Goal: Communication & Community: Share content

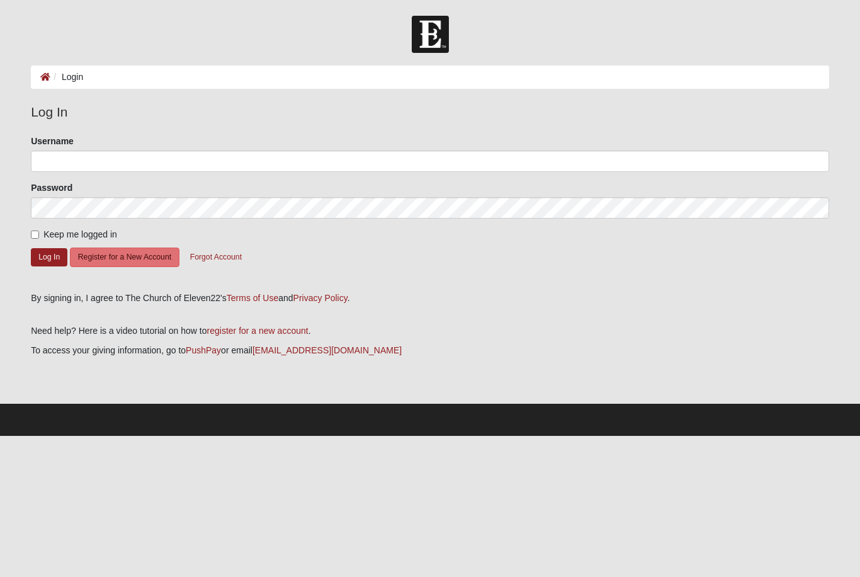
click at [354, 147] on div "Username" at bounding box center [430, 153] width 798 height 37
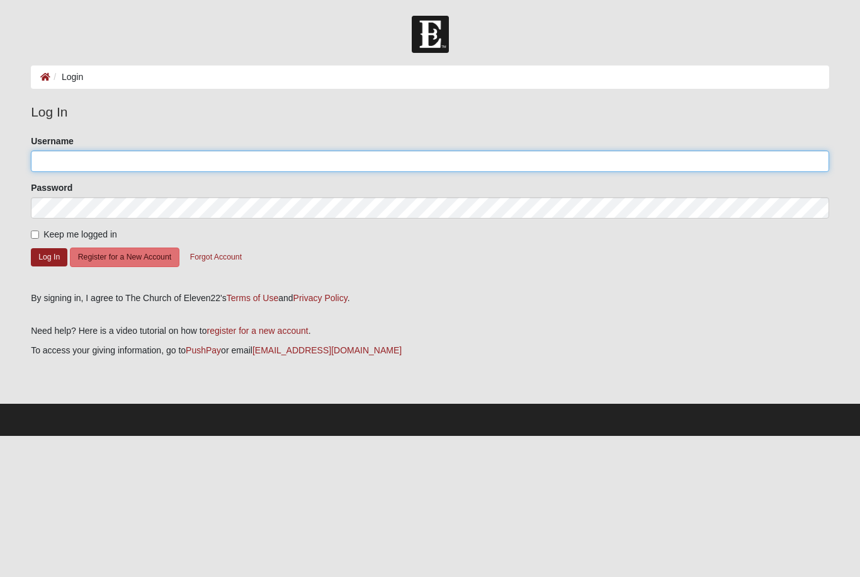
click at [371, 167] on input "Username" at bounding box center [430, 160] width 798 height 21
type input "MAJ"
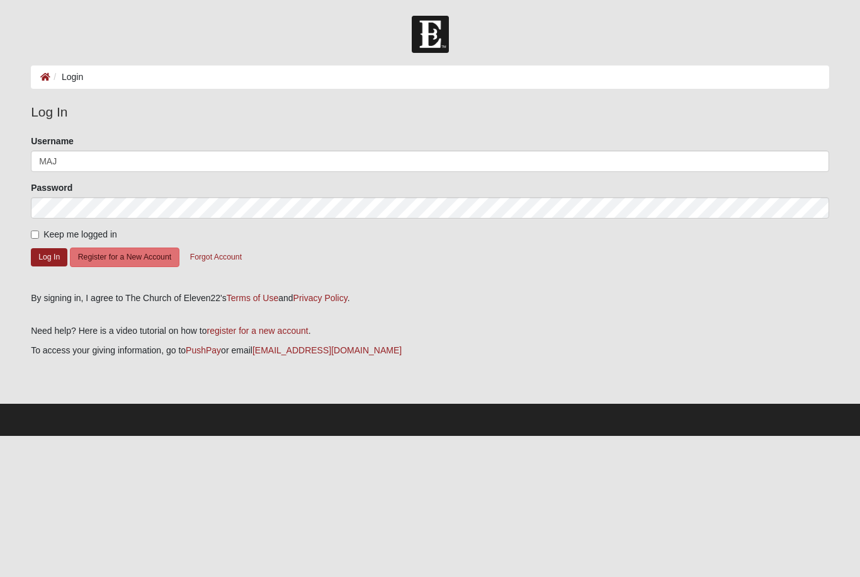
click at [49, 256] on button "Log In" at bounding box center [49, 257] width 37 height 18
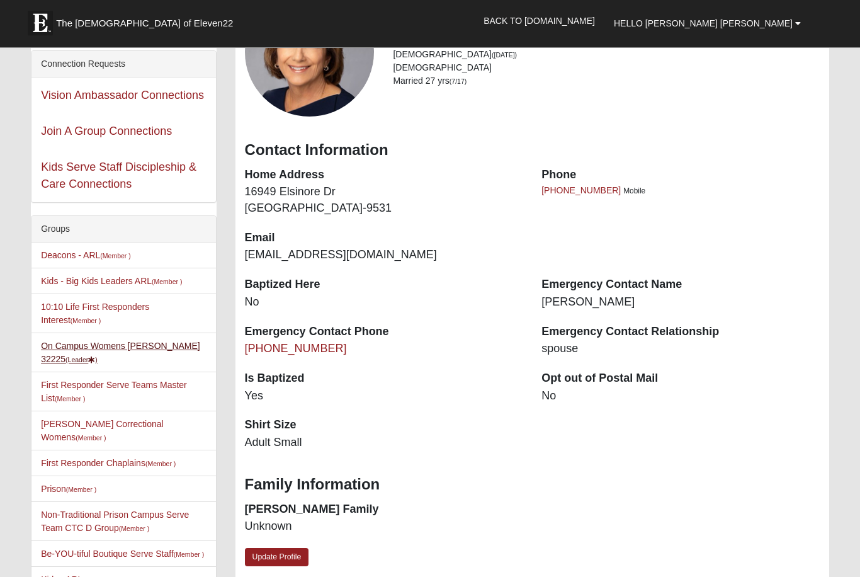
scroll to position [78, 0]
click at [156, 346] on link "On Campus Womens Jacobs 32225 (Leader )" at bounding box center [120, 352] width 159 height 23
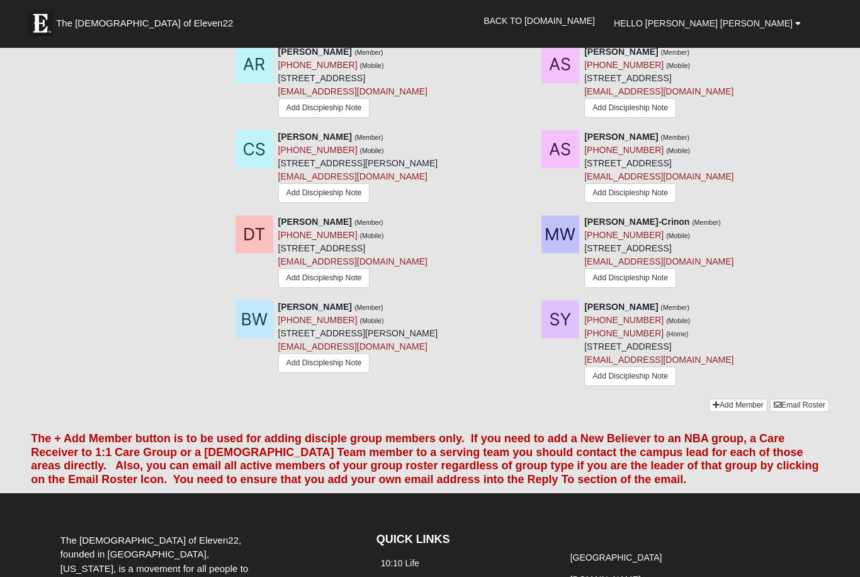
scroll to position [1222, 0]
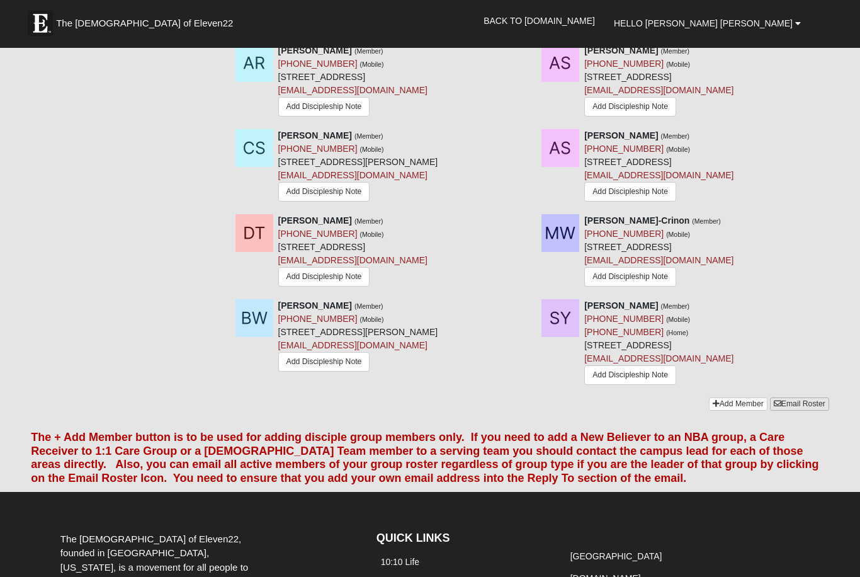
click at [817, 397] on link "Email Roster" at bounding box center [799, 403] width 59 height 13
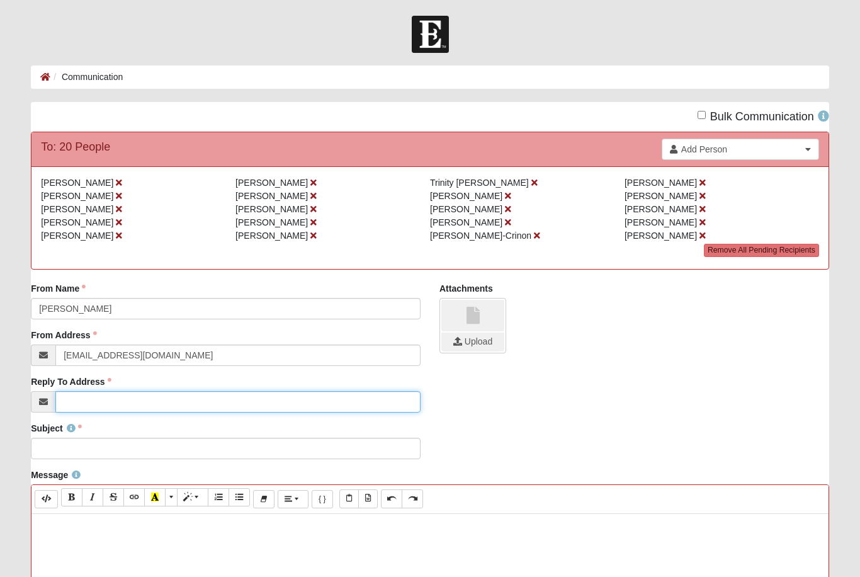
click at [197, 406] on input "Reply To Address" at bounding box center [237, 401] width 365 height 21
type input "maryannejacobs@icloud.com"
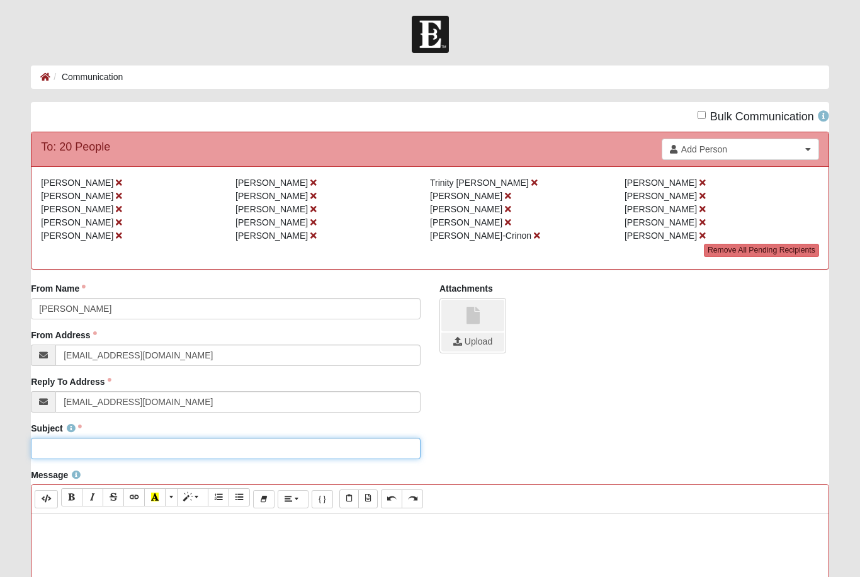
click at [183, 448] on input "Subject" at bounding box center [226, 448] width 390 height 21
type input "q"
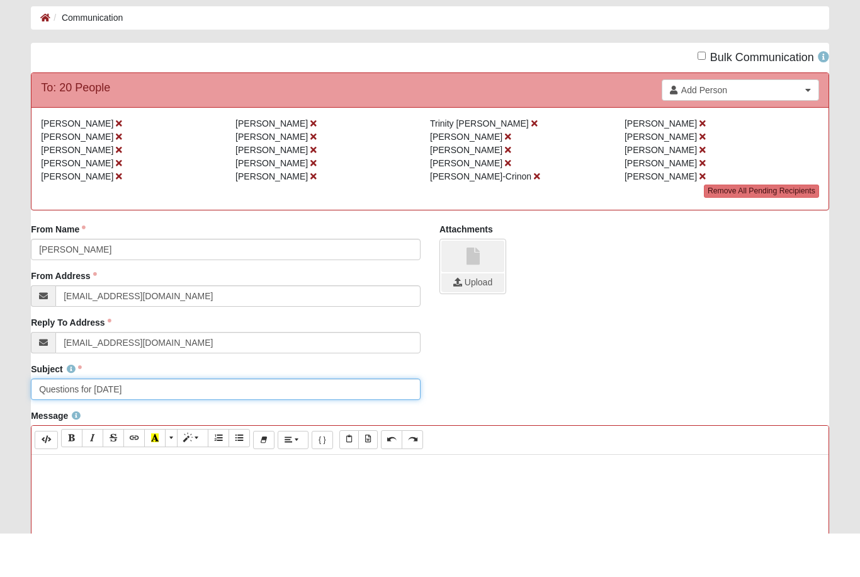
scroll to position [16, 0]
type input "Questions for Monday"
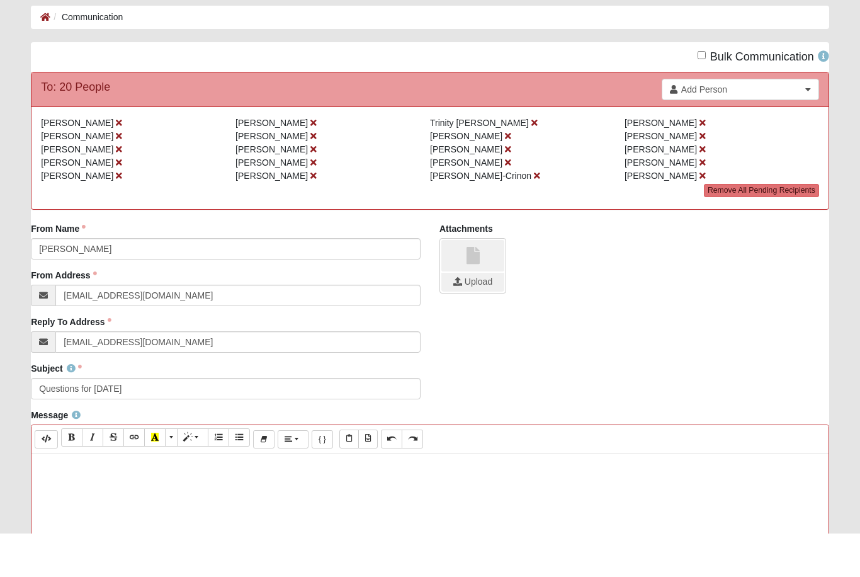
click at [59, 504] on p at bounding box center [430, 510] width 785 height 13
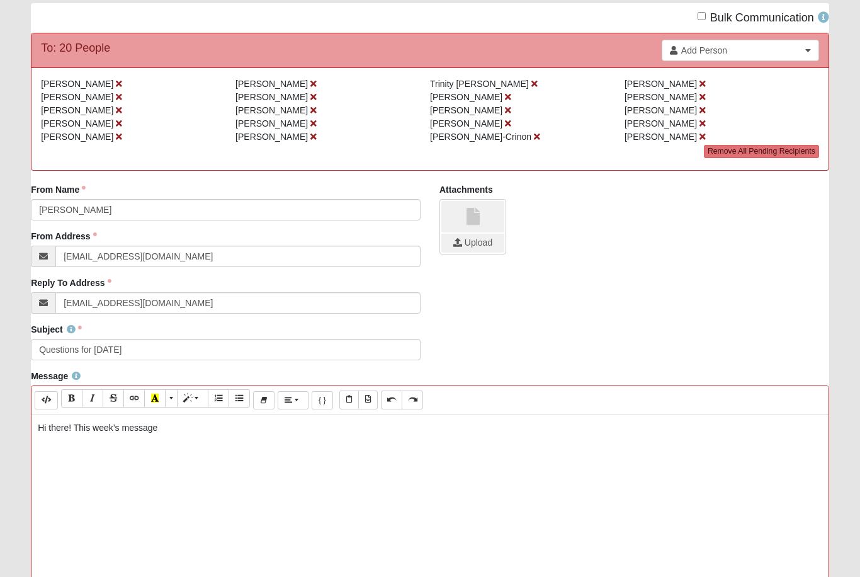
scroll to position [98, 0]
click at [38, 424] on p "Hi there! This week’s message based on Come Thou Fount of Every Blessing really…" at bounding box center [430, 428] width 785 height 13
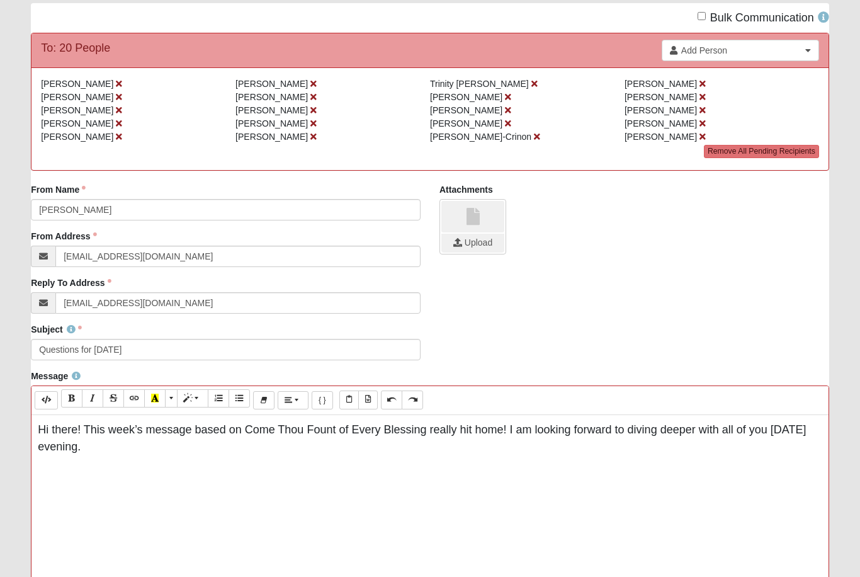
click at [108, 453] on p "Hi there! This week’s message based on Come Thou Fount of Every Blessing really…" at bounding box center [430, 439] width 785 height 34
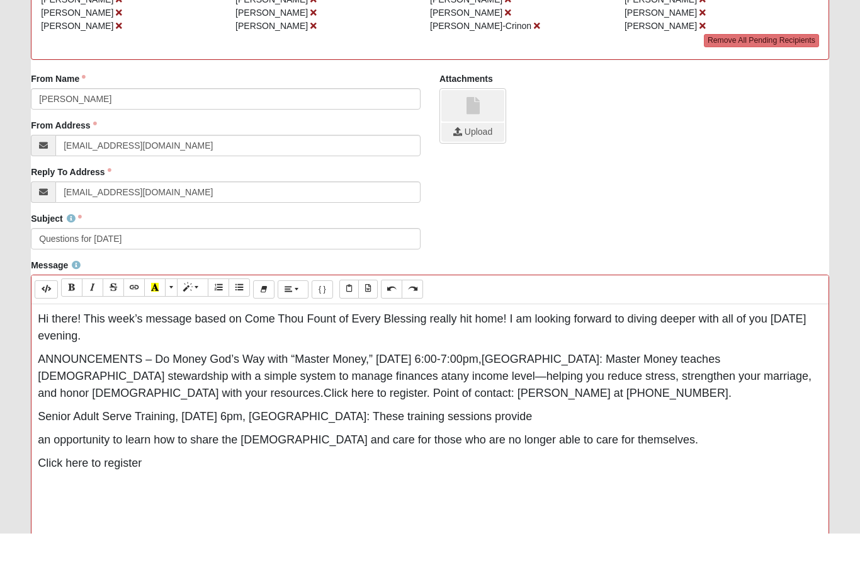
scroll to position [173, 0]
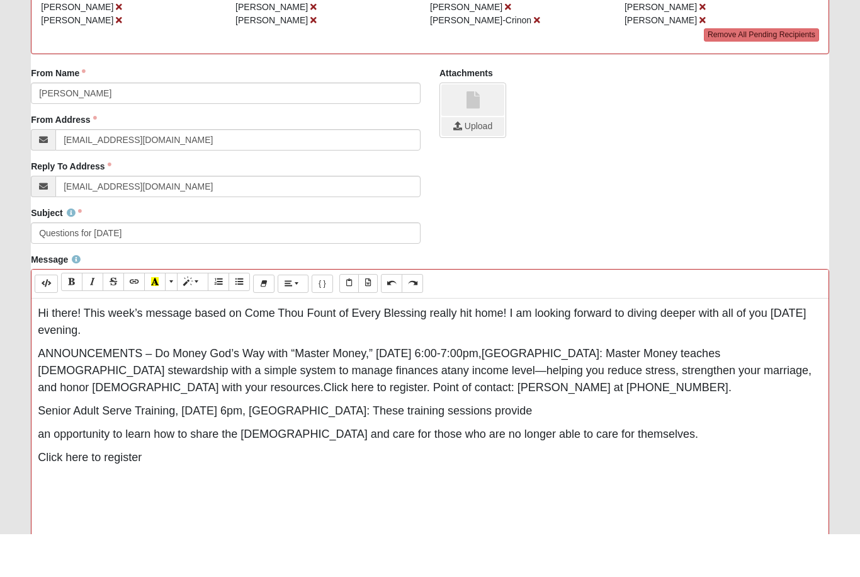
click at [40, 470] on span "an opportunity to learn how to share the gospel and care for those who are no l…" at bounding box center [368, 476] width 660 height 13
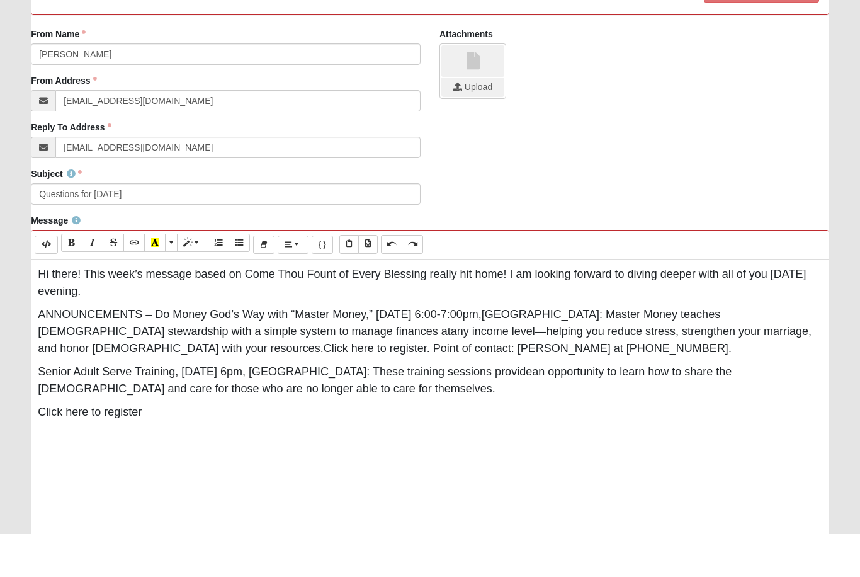
click at [34, 426] on div "Hi there! This week’s message based on Come Thou Fount of Every Blessing really…" at bounding box center [429, 492] width 797 height 378
click at [27, 412] on div "Message Background Color Transparent Select #ffff00 Text Color Reset to default…" at bounding box center [429, 480] width 817 height 444
click at [50, 411] on span "Click here to register" at bounding box center [90, 411] width 104 height 13
click at [32, 411] on div "Hi there! This week’s message based on Come Thou Fount of Every Blessing really…" at bounding box center [429, 449] width 797 height 378
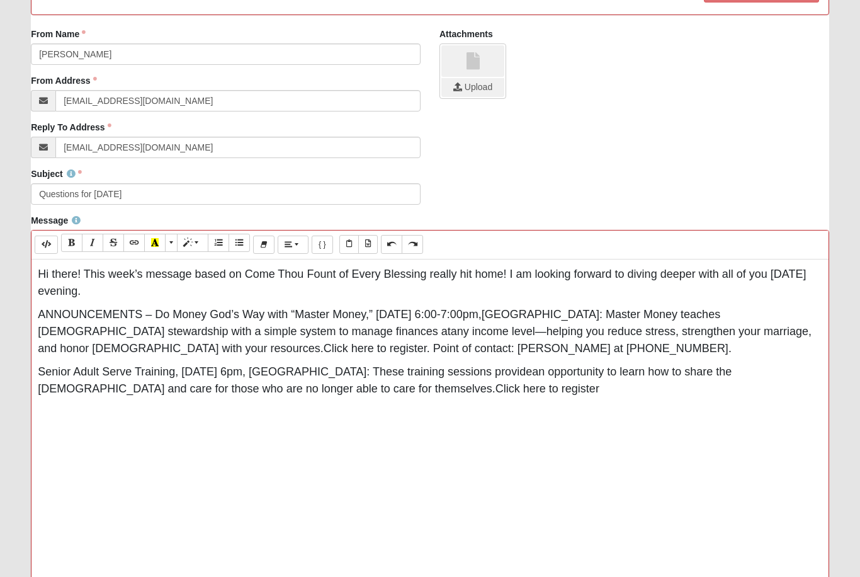
click at [52, 380] on p "Senior Adult Serve Training, Sunday, October 26, 6pm, Arlington Campus: These t…" at bounding box center [430, 381] width 785 height 34
click at [52, 370] on span "Senior Adult Serve Training, Sunday, October 26, 6pm, Arlington Campus: These t…" at bounding box center [285, 372] width 494 height 13
click at [70, 443] on div "Hi there! This week’s message based on Come Thou Fount of Every Blessing really…" at bounding box center [429, 449] width 797 height 378
click at [52, 364] on p "Senior Adult Serve Training, Sunday, October 26, 6pm, Arlington Campus: These t…" at bounding box center [430, 381] width 785 height 34
click at [77, 246] on button "button" at bounding box center [71, 243] width 21 height 18
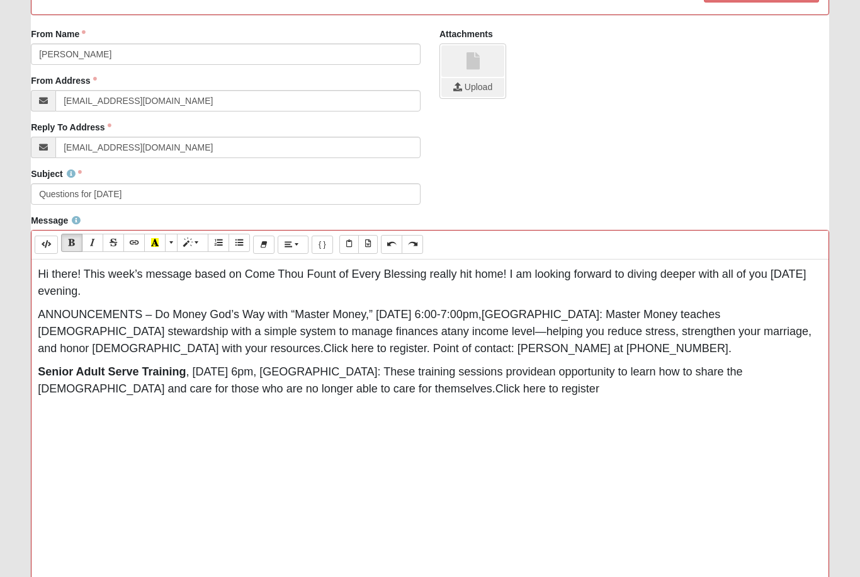
click at [45, 321] on span "ANNOUNCEMENTS – Do Money God’s Way with “Master Money,” Thursday, October 16, 6…" at bounding box center [260, 315] width 444 height 13
click at [72, 242] on icon "button" at bounding box center [72, 243] width 8 height 9
click at [179, 458] on div "Hi there! This week’s message based on Come Thou Fount of Every Blessing really…" at bounding box center [429, 449] width 797 height 378
click at [519, 399] on div "Hi there! This week’s message based on Come Thou Fount of Every Blessing really…" at bounding box center [429, 449] width 797 height 378
click at [535, 409] on p at bounding box center [430, 410] width 785 height 13
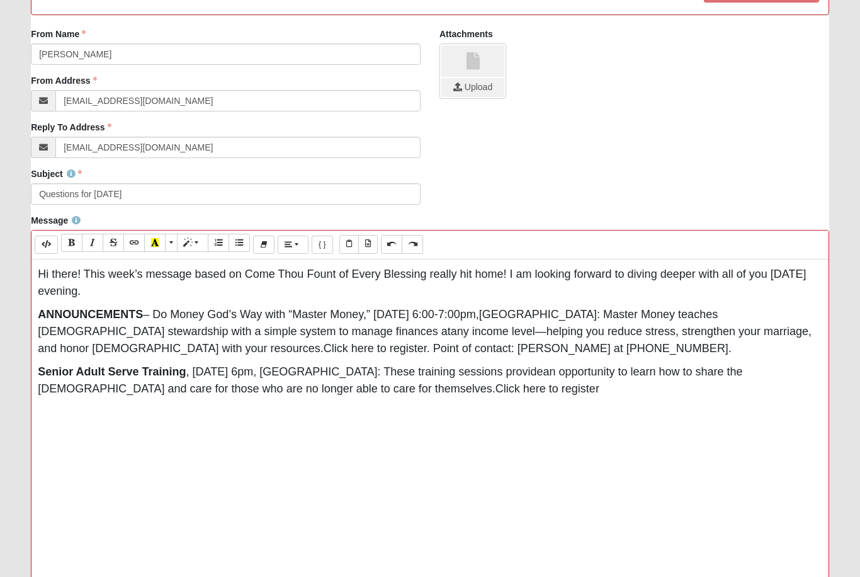
click at [521, 389] on p "Senior Adult Serve Training , Sunday, October 26, 6pm, Arlington Campus: These …" at bounding box center [430, 381] width 785 height 34
click at [324, 348] on span "Click here to register. Point of contact: Grady Durrance at 904-607-6745." at bounding box center [528, 349] width 408 height 13
click at [324, 351] on span "Click here to register. Point of contact: Grady Durrance at 904-607-6745." at bounding box center [528, 349] width 408 height 13
click at [134, 242] on icon "button" at bounding box center [134, 243] width 8 height 9
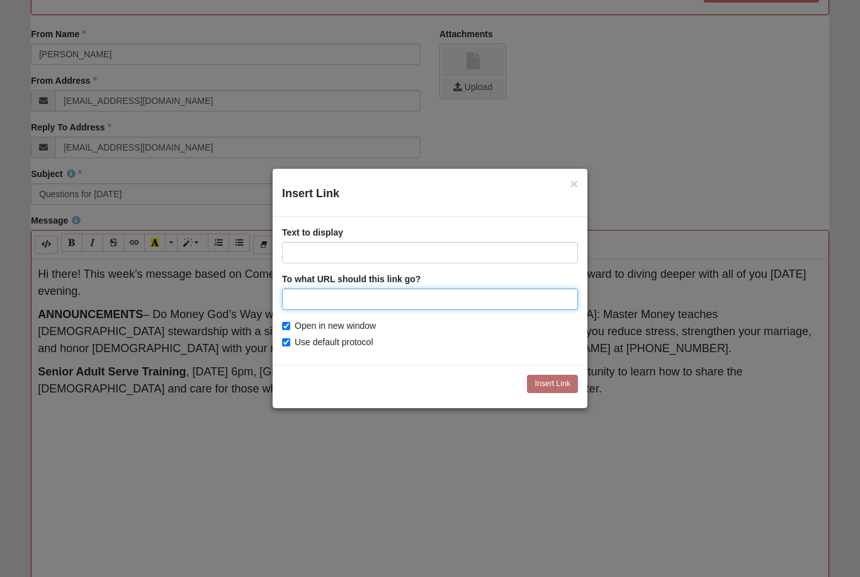
click at [441, 298] on input "To what URL should this link go?" at bounding box center [430, 298] width 296 height 21
click at [331, 298] on input "To what URL should this link go?" at bounding box center [430, 298] width 296 height 21
paste input "https://my.coe22.com/page/652?RegistrationInstanceId=2131"
type input "https://my.coe22.com/page/652?RegistrationInstanceId=2131"
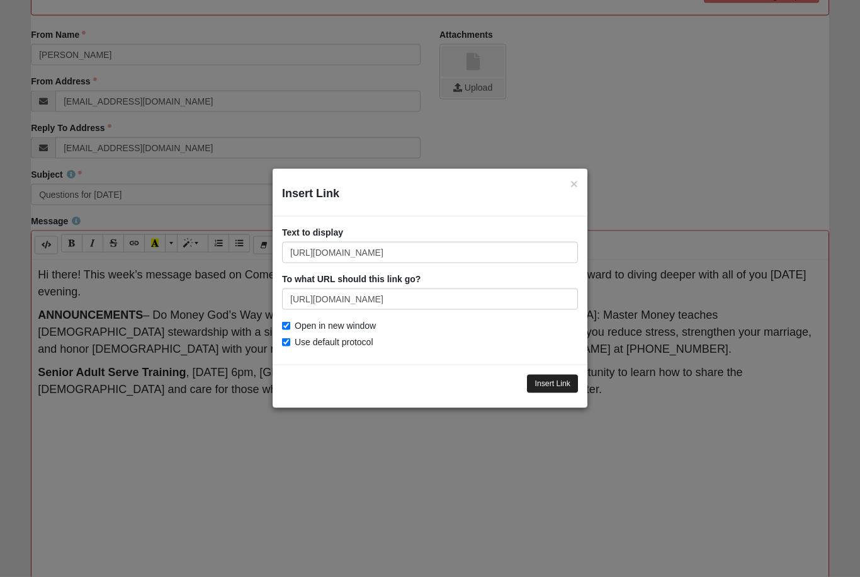
click at [550, 379] on input "Insert Link" at bounding box center [552, 384] width 51 height 18
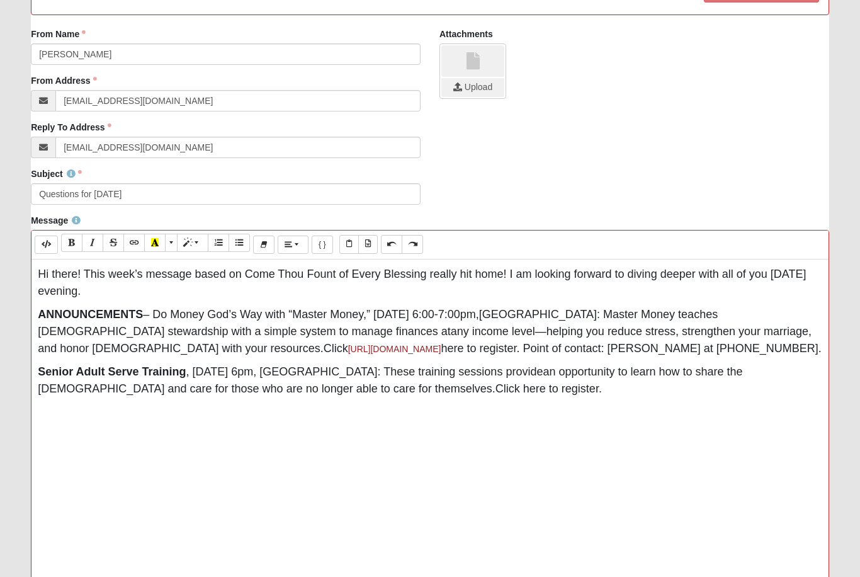
scroll to position [394, 0]
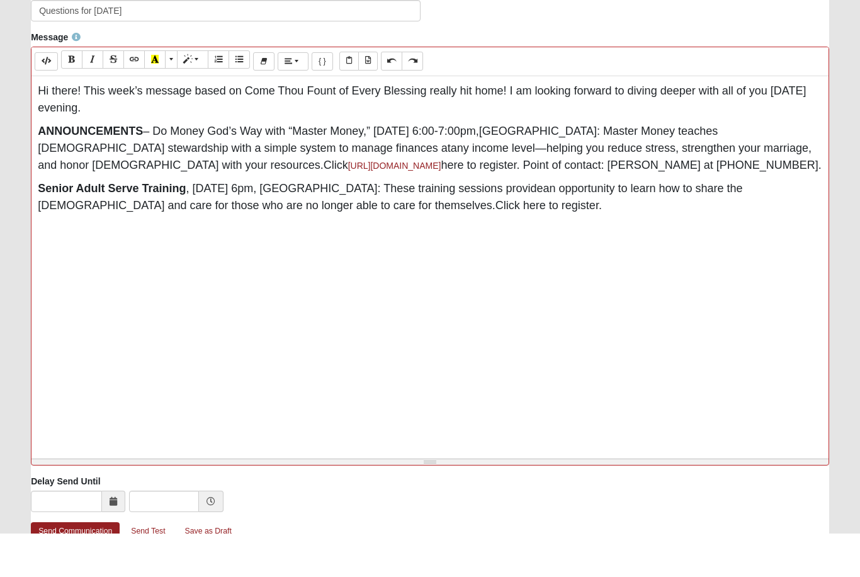
click at [441, 203] on span "here to register. Point of contact: Grady Durrance at 904-607-6745." at bounding box center [631, 209] width 380 height 13
click at [496, 243] on span "Click here to register." at bounding box center [549, 249] width 106 height 13
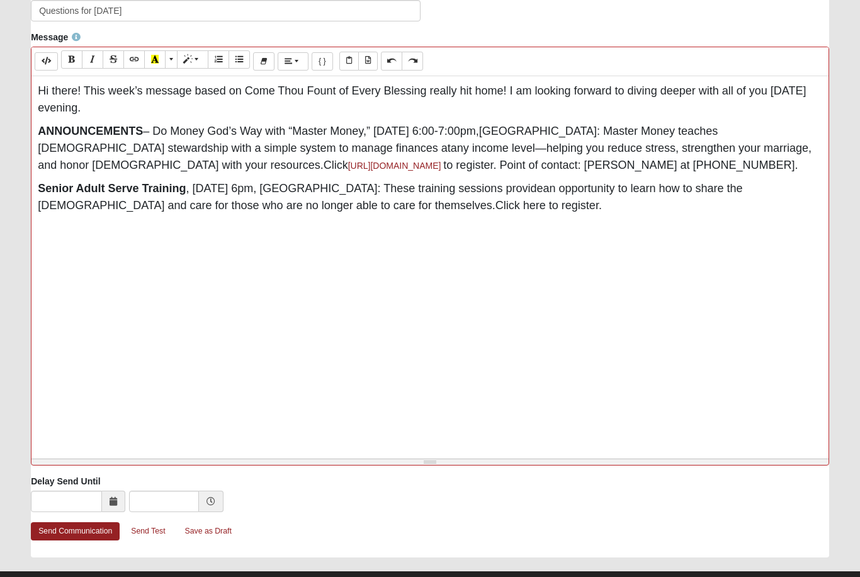
scroll to position [437, 0]
click at [496, 200] on span "Click here to register." at bounding box center [549, 206] width 106 height 13
click at [348, 171] on link "https://my.coe22.com/page/652?RegistrationInstanceId=2131" at bounding box center [394, 166] width 93 height 10
click at [348, 165] on link "https://my.coe22.com/page/652?RegistrationInstanceId=2131" at bounding box center [394, 166] width 93 height 10
click at [499, 208] on p "Senior Adult Serve Training , Sunday, October 26, 6pm, Arlington Campus: These …" at bounding box center [430, 198] width 785 height 34
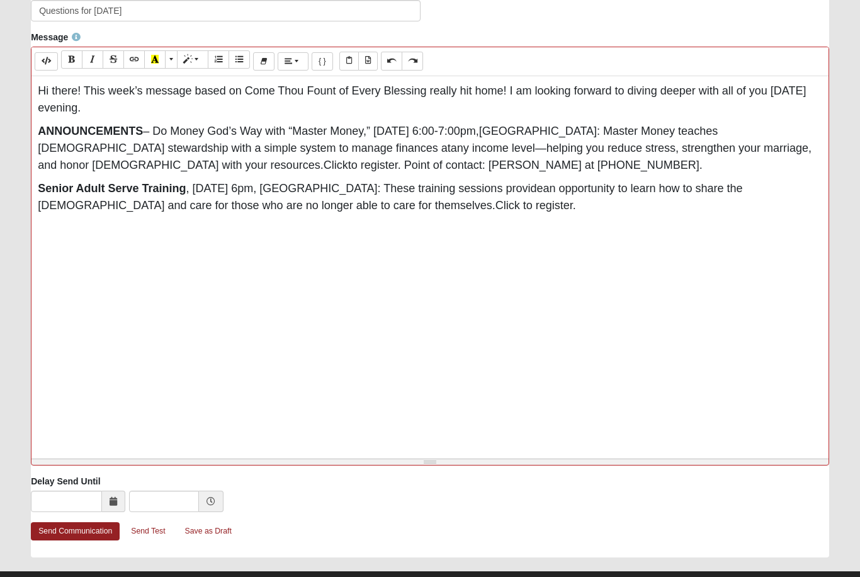
click at [506, 208] on p "Senior Adult Serve Training , Sunday, October 26, 6pm, Arlington Campus: These …" at bounding box center [430, 198] width 785 height 34
click at [517, 215] on p "Senior Adult Serve Training , Sunday, October 26, 6pm, Arlington Campus: These …" at bounding box center [430, 198] width 785 height 34
click at [512, 207] on p "Senior Adult Serve Training , Sunday, October 26, 6pm, Arlington Campus: These …" at bounding box center [430, 198] width 785 height 34
click at [496, 211] on span "Click to register.https://my.coe22.com/page/652?RegistrationInstanceId=2131" at bounding box center [596, 206] width 200 height 13
click at [815, 207] on p "Senior Adult Serve Training , Sunday, October 26, 6pm, Arlington Campus: These …" at bounding box center [430, 198] width 785 height 34
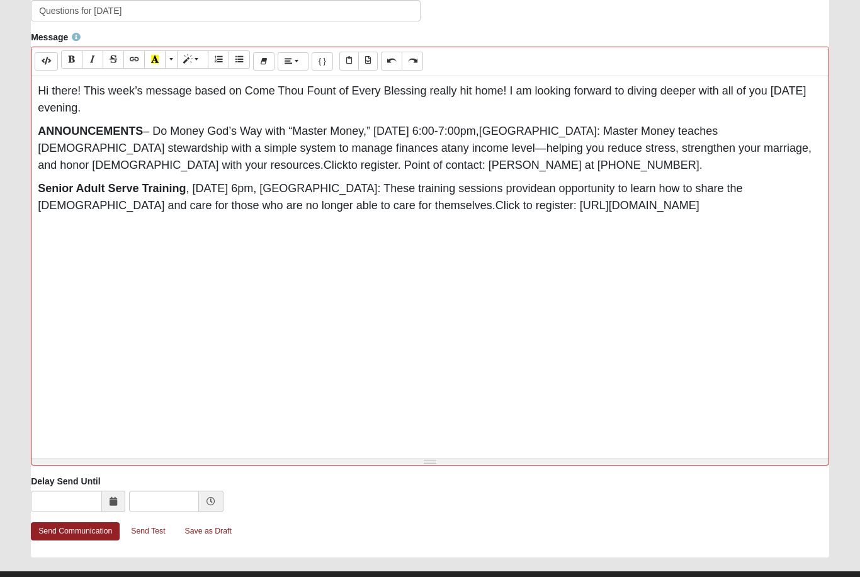
click at [348, 162] on span "to register. Point of contact: Grady Durrance at 904-607-6745." at bounding box center [525, 165] width 354 height 13
click at [366, 171] on p "ANNOUNCEMENTS – Do Money God’s Way with “Master Money,” Thursday, October 16, 6…" at bounding box center [430, 148] width 785 height 51
click at [819, 207] on p "Senior Adult Serve Training , Sunday, October 26, 6pm, Arlington Campus: These …" at bounding box center [430, 198] width 785 height 34
click at [45, 249] on span "QUESTIONS:" at bounding box center [73, 252] width 70 height 13
click at [44, 248] on span "QUESTIONS:" at bounding box center [73, 252] width 70 height 13
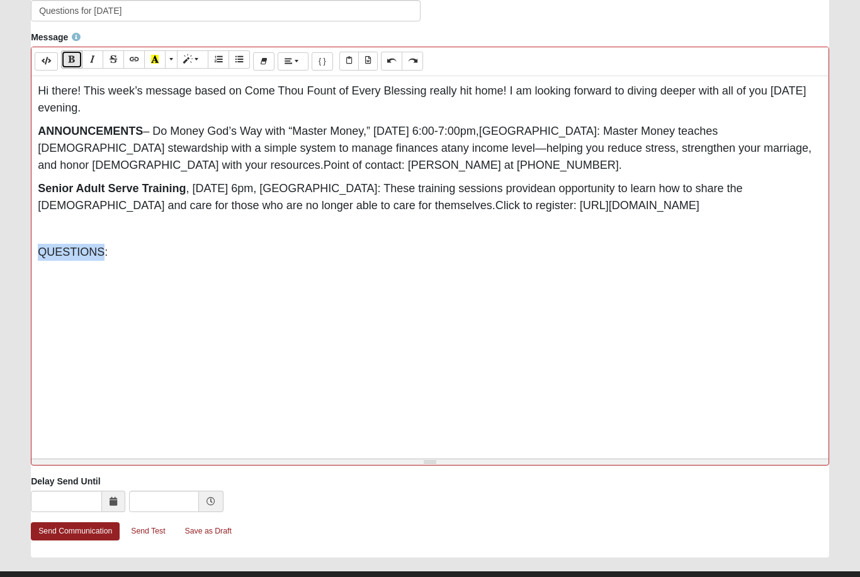
click at [75, 62] on icon "button" at bounding box center [72, 59] width 8 height 9
click at [145, 251] on p "QUESTIONS :" at bounding box center [430, 252] width 785 height 17
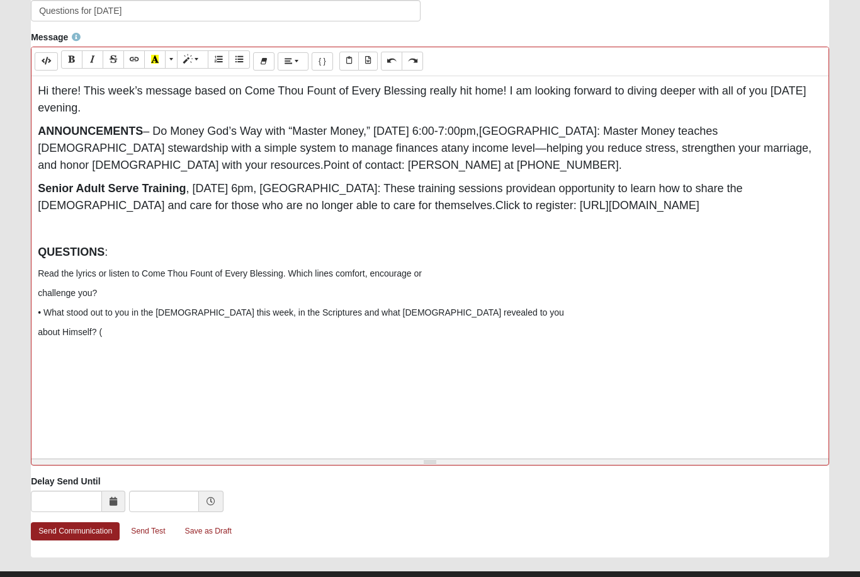
click at [37, 271] on div "Hi there! This week’s message based on Come Thou Fount of Every Blessing really…" at bounding box center [429, 266] width 797 height 378
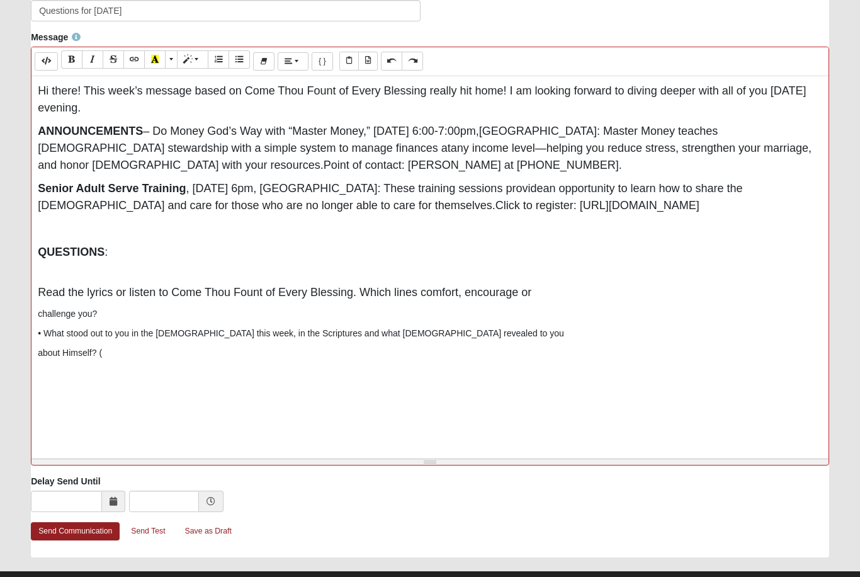
click at [40, 317] on p "challenge you?" at bounding box center [430, 314] width 785 height 13
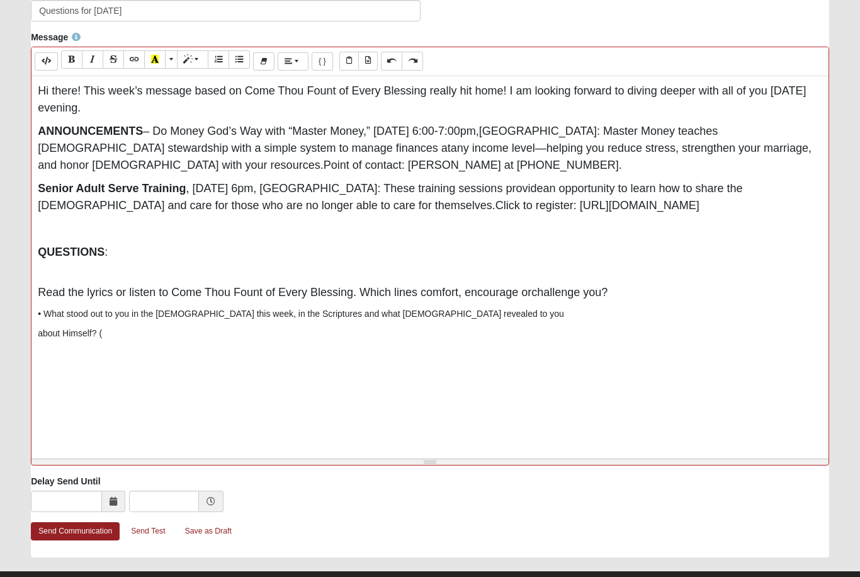
click at [48, 310] on p "• What stood out to you in the sermon this week, in the Scriptures and what God…" at bounding box center [430, 314] width 785 height 13
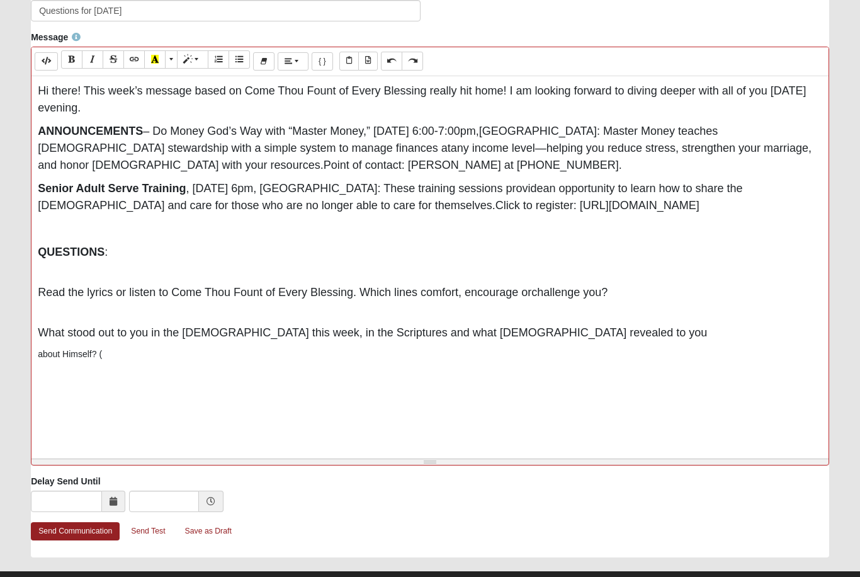
click at [117, 354] on p "about Himself? (" at bounding box center [430, 354] width 785 height 13
click at [38, 354] on p "about Himself" at bounding box center [430, 354] width 785 height 13
click at [594, 333] on p "What stood out to you in the sermon this week, in the Scriptures and what God r…" at bounding box center [430, 325] width 785 height 34
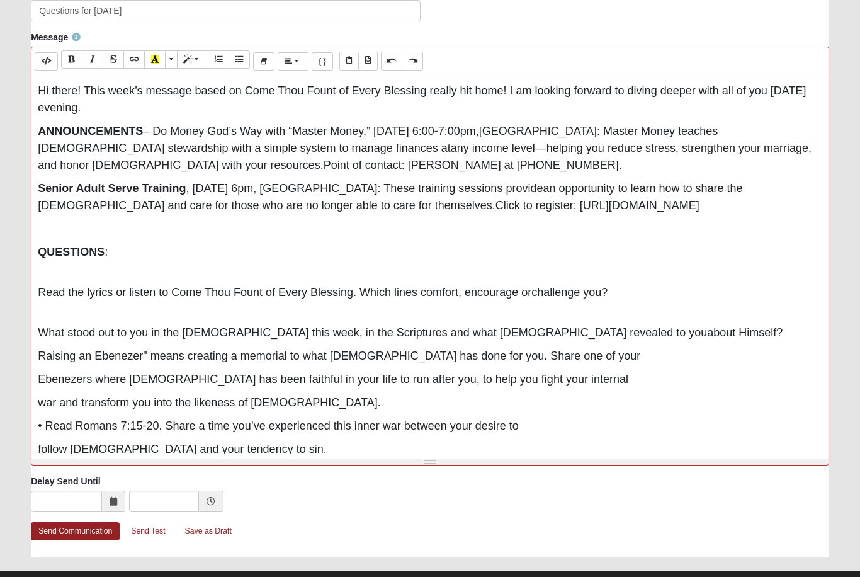
click at [38, 356] on span "Raising an Ebenezer" means creating a memorial to what God has done for you. Sh…" at bounding box center [339, 356] width 603 height 13
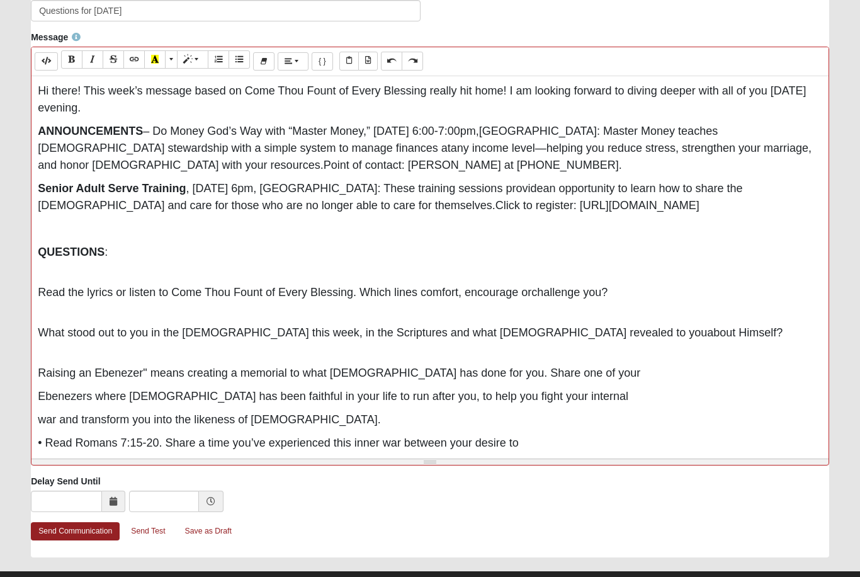
click at [96, 373] on span "Raising an Ebenezer" means creating a memorial to what God has done for you. Sh…" at bounding box center [339, 373] width 603 height 13
click at [37, 392] on div "Hi there! This week’s message based on Come Thou Fount of Every Blessing really…" at bounding box center [429, 266] width 797 height 378
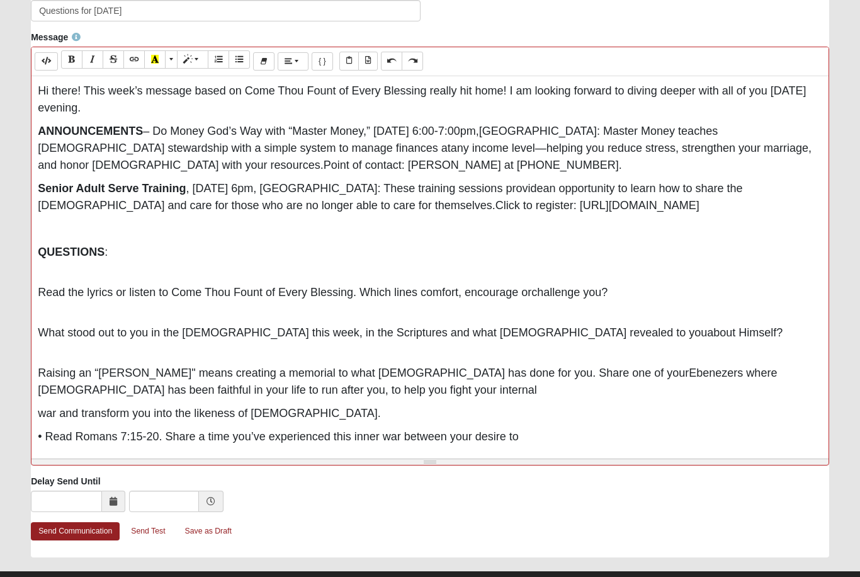
click at [31, 410] on div "Hi there! This week’s message based on Come Thou Fount of Every Blessing really…" at bounding box center [429, 266] width 797 height 378
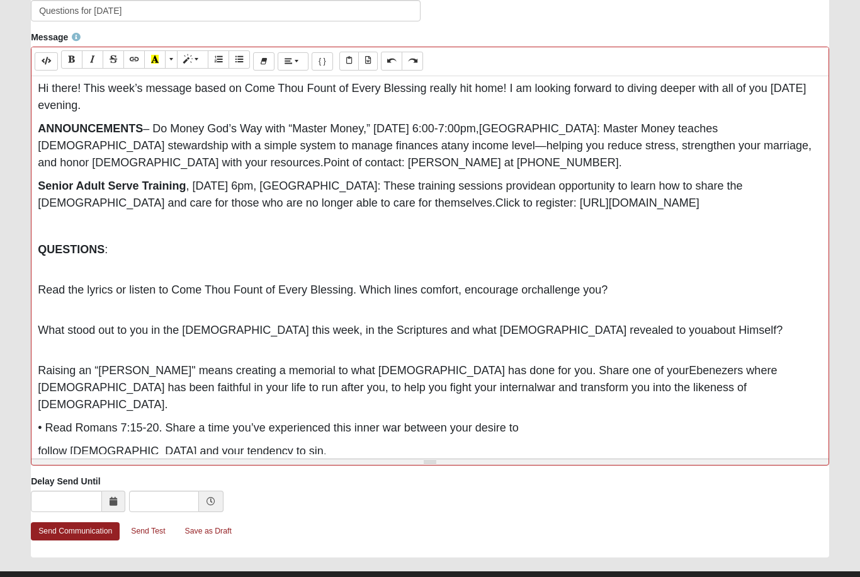
scroll to position [3, 0]
click at [46, 421] on span "• Read Romans 7:15-20. Share a time you’ve experienced this inner war between y…" at bounding box center [278, 427] width 481 height 13
click at [46, 445] on span "follow Christ and your tendency to sin." at bounding box center [182, 451] width 289 height 13
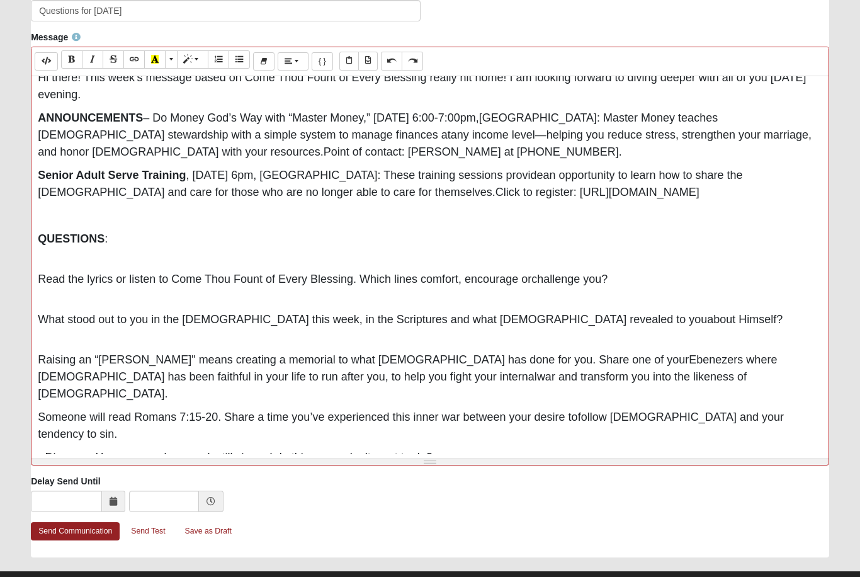
click at [94, 451] on span "• Discover: How can you be saved, still sin and do things you don’t want to do?" at bounding box center [235, 457] width 395 height 13
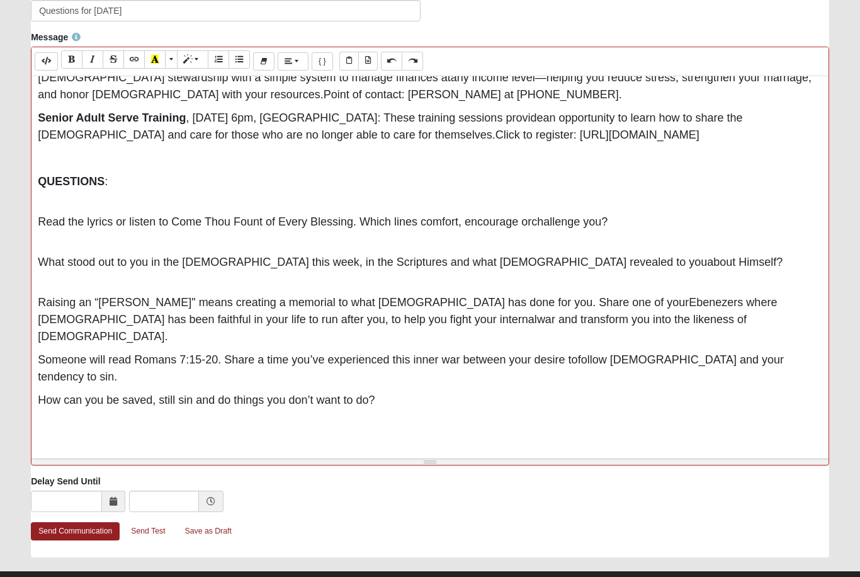
scroll to position [70, 0]
click at [32, 297] on div "Hi there! This week’s message based on Come Thou Fount of Every Blessing really…" at bounding box center [429, 266] width 797 height 378
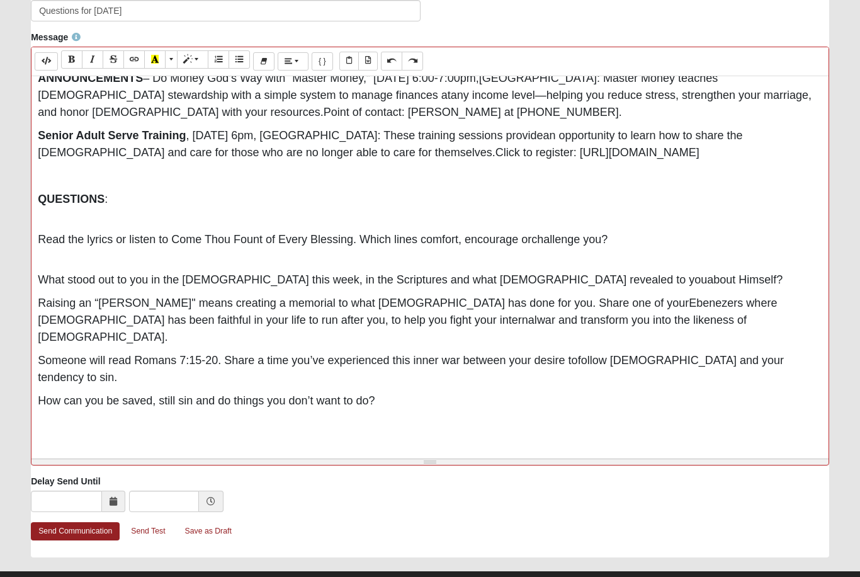
click at [40, 276] on span "What stood out to you in the sermon this week, in the Scriptures and what God r…" at bounding box center [372, 280] width 669 height 13
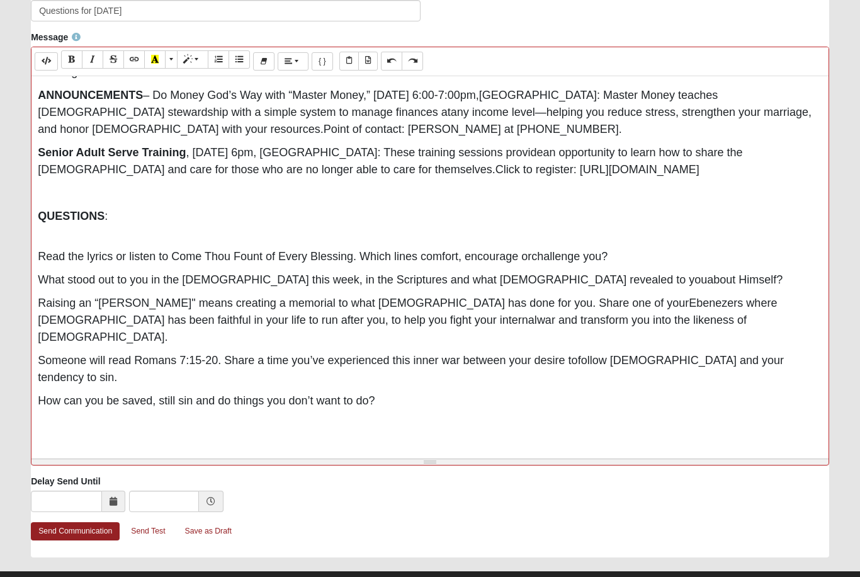
click at [390, 393] on p "How can you be saved, still sin and do things you don’t want to do?" at bounding box center [430, 401] width 785 height 17
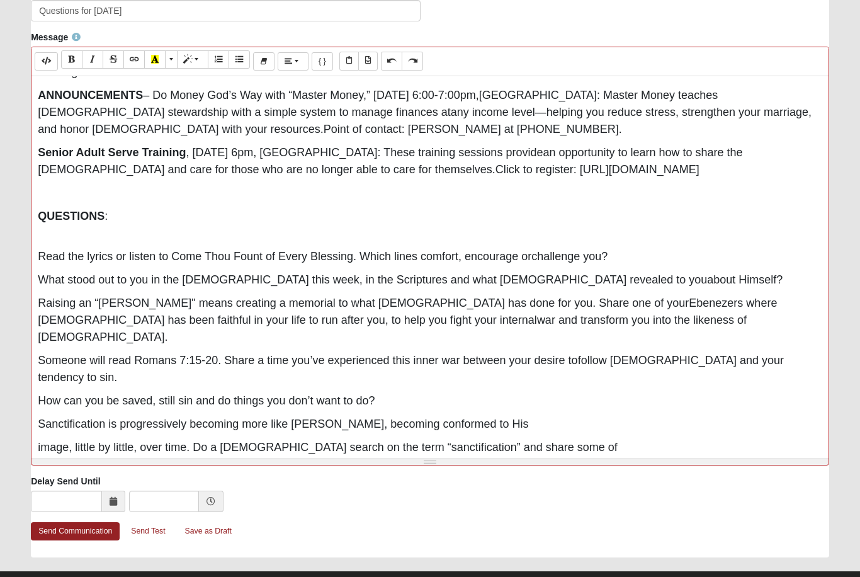
click at [37, 419] on div "Hi there! This week’s message based on Come Thou Fount of Every Blessing really…" at bounding box center [429, 266] width 797 height 378
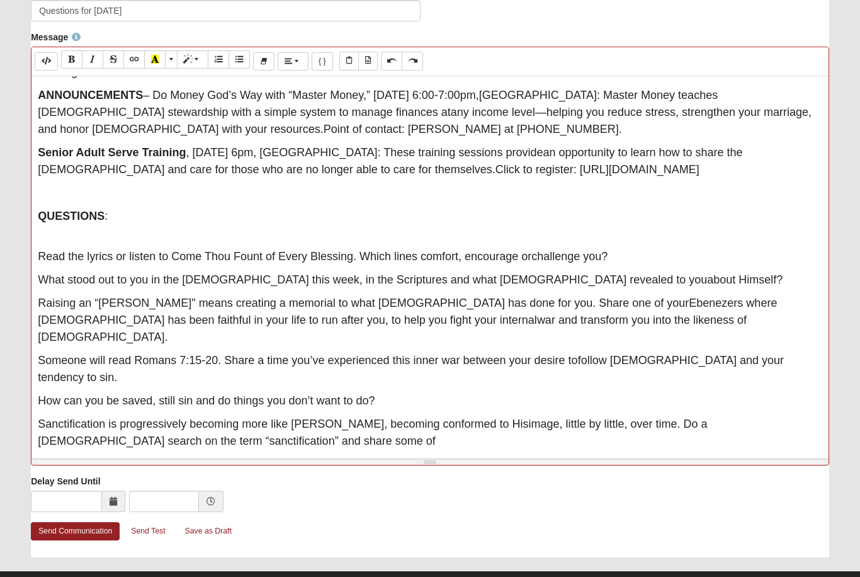
click at [31, 436] on div "Hi there! This week’s message based on Come Thou Fount of Every Blessing really…" at bounding box center [429, 266] width 797 height 378
click at [94, 458] on span "• Discover: Where are you prone to wander?" at bounding box center [149, 464] width 223 height 13
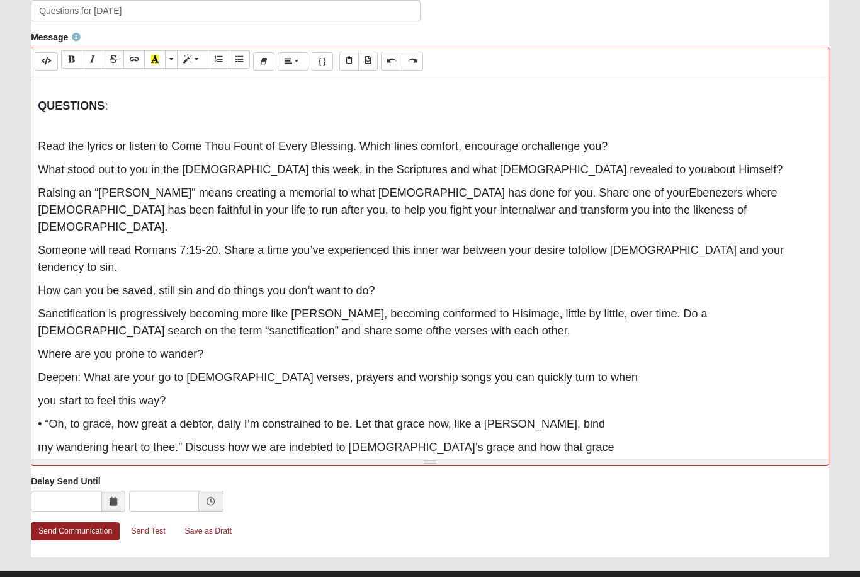
scroll to position [205, 0]
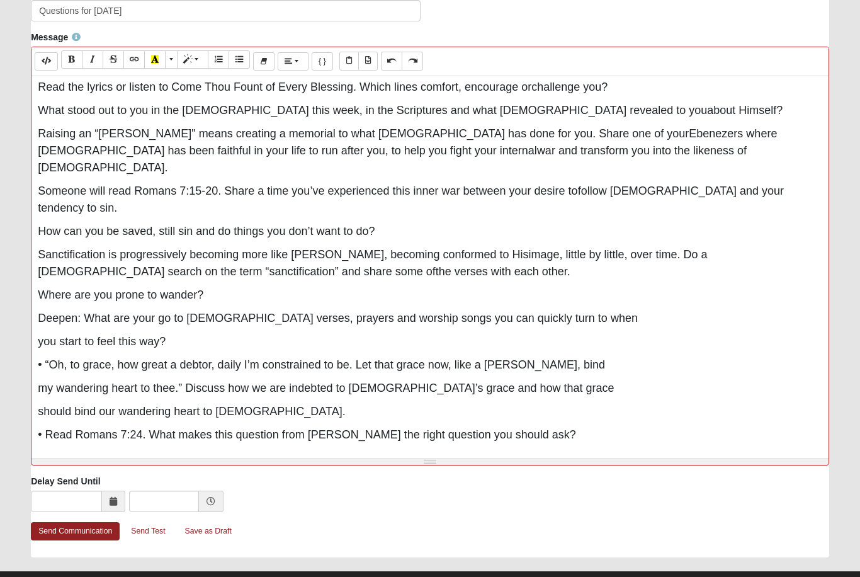
click at [87, 312] on span "Deepen: What are your go to Bible verses, prayers and worship songs you can qui…" at bounding box center [338, 318] width 600 height 13
click at [42, 336] on span "you start to feel this way?" at bounding box center [102, 342] width 128 height 13
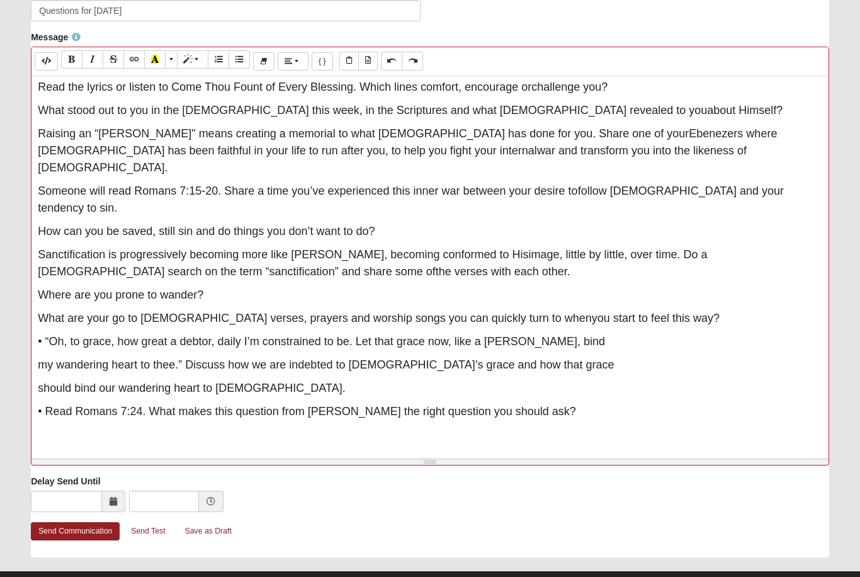
click at [51, 336] on span "• “Oh, to grace, how great a debtor, daily I’m constrained to be. Let that grac…" at bounding box center [321, 342] width 567 height 13
click at [42, 359] on span "my wandering heart to thee.” Discuss how we are indebted to God’s grace and how…" at bounding box center [326, 365] width 576 height 13
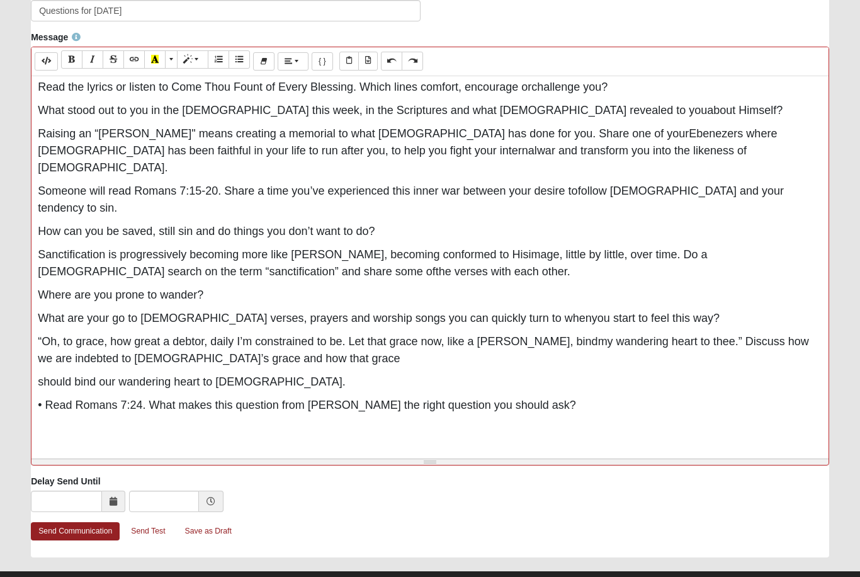
scroll to position [193, 0]
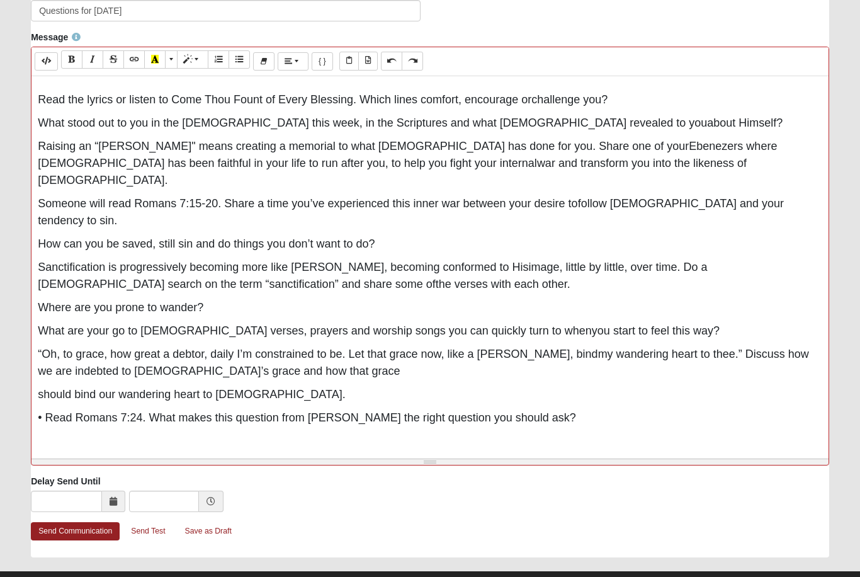
click at [29, 360] on div "Message Background Color Transparent Select #ffff00 Text Color Reset to default…" at bounding box center [429, 253] width 817 height 444
click at [32, 364] on div "Hi there! This week’s message based on Come Thou Fount of Every Blessing really…" at bounding box center [429, 266] width 797 height 378
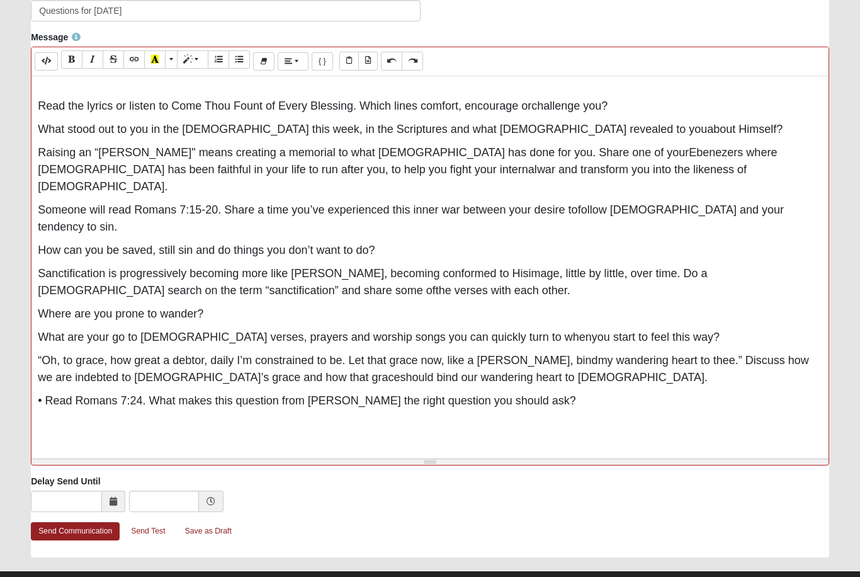
click at [45, 395] on span "• Read Romans 7:24. What makes this question from Paul the right question you s…" at bounding box center [307, 401] width 538 height 13
click at [582, 393] on p "Someone will read Romans 7:24. What makes this question from Paul the right que…" at bounding box center [430, 401] width 785 height 17
click at [41, 416] on p at bounding box center [430, 424] width 785 height 17
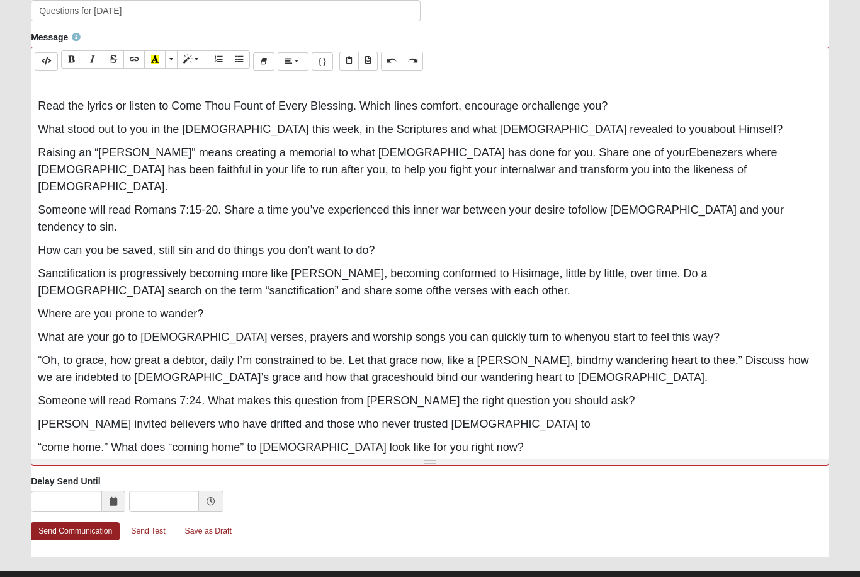
click at [42, 441] on span "“come home.” What does “coming home” to God look like for you right now?" at bounding box center [281, 447] width 486 height 13
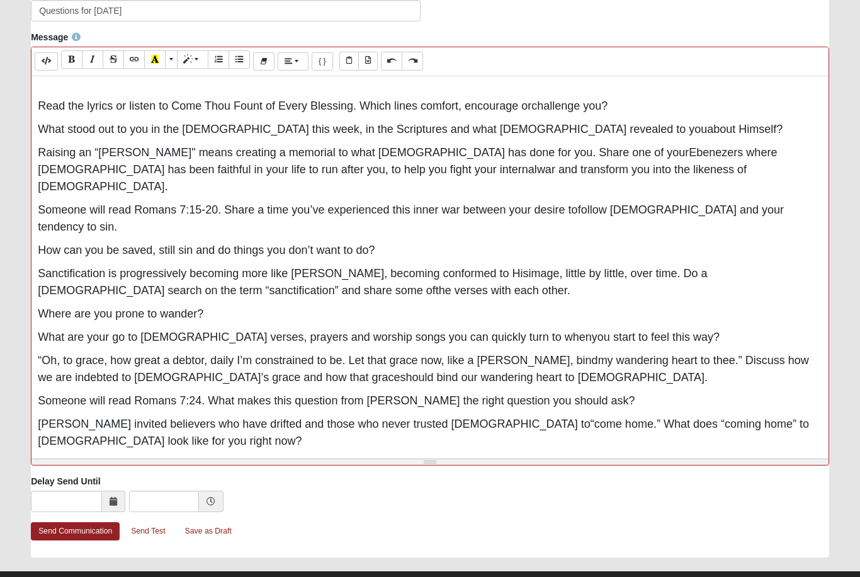
click at [86, 458] on span "Deepen: How can your group help each other continually return to God when you’r…" at bounding box center [323, 464] width 570 height 13
click at [28, 448] on div "Message Background Color Transparent Select #ffff00 Text Color Reset to default…" at bounding box center [429, 253] width 817 height 444
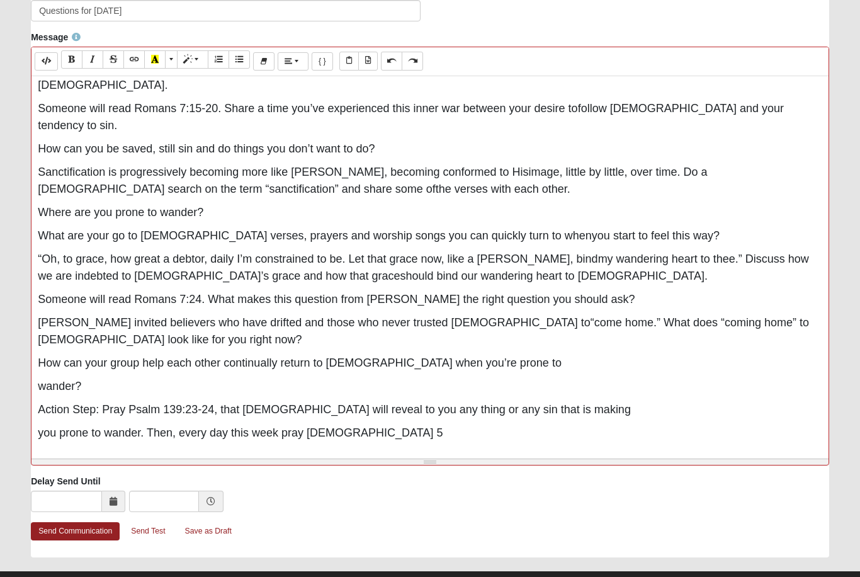
scroll to position [288, 0]
click at [40, 380] on span "wander?" at bounding box center [59, 386] width 43 height 13
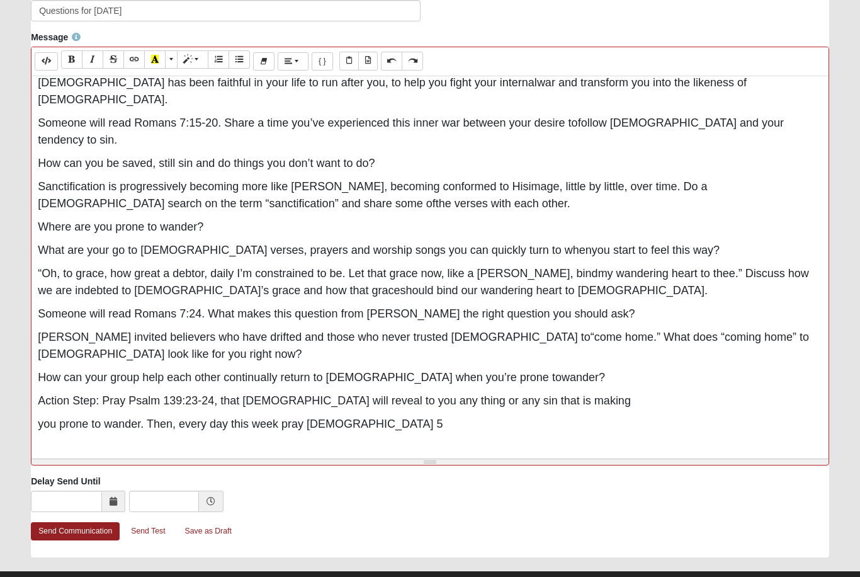
click at [29, 390] on div "Message Background Color Transparent Select #ffff00 Text Color Reset to default…" at bounding box center [429, 253] width 817 height 444
click at [47, 418] on span "you prone to wander. Then, every day this week pray Psalm 5" at bounding box center [240, 424] width 405 height 13
click at [812, 552] on div "Send Communication Send Test Save as Draft" at bounding box center [430, 539] width 798 height 35
click at [39, 418] on span "you prone to wander. Then, every day this week pray Psalm 5" at bounding box center [240, 424] width 405 height 13
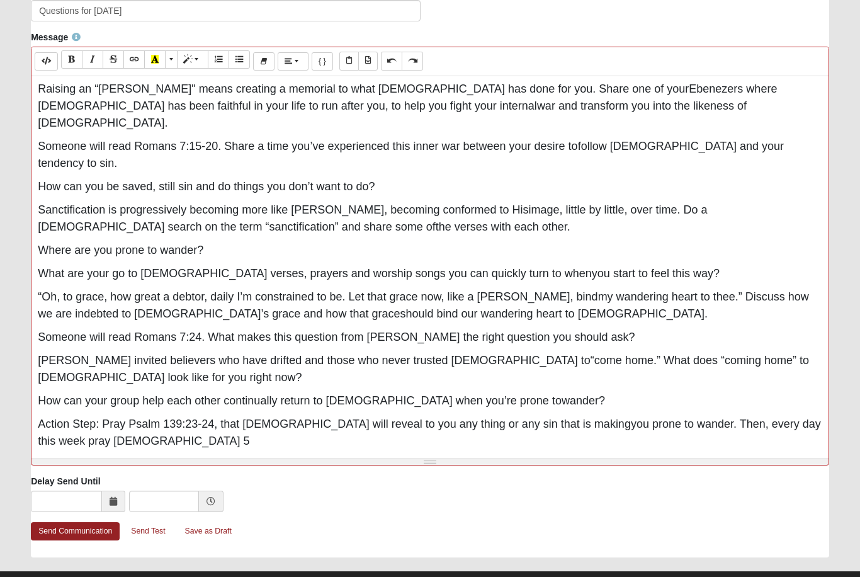
click at [113, 416] on p "Action Step: Pray Psalm 139:23-24, that the Holy Spirit will reveal to you any …" at bounding box center [430, 433] width 785 height 34
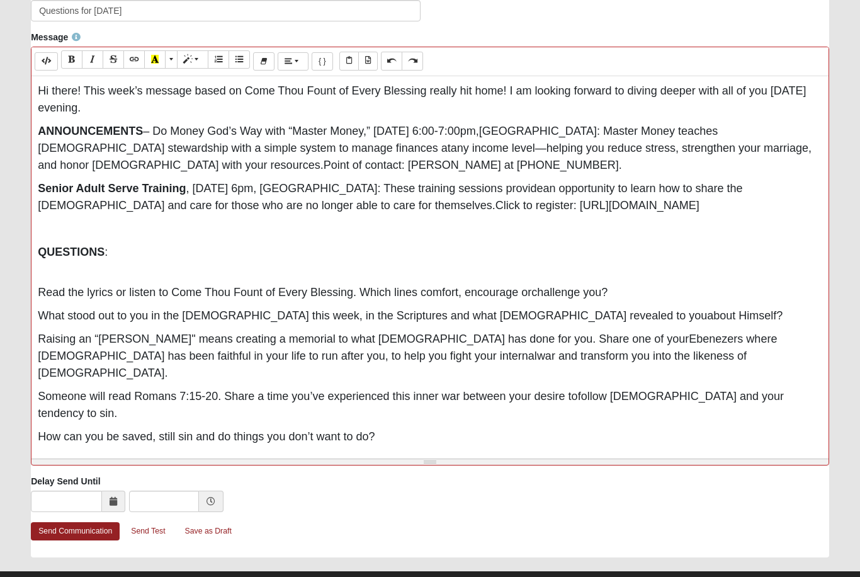
scroll to position [0, 0]
click at [84, 531] on link "Send Communication" at bounding box center [75, 532] width 89 height 18
